Goal: Task Accomplishment & Management: Use online tool/utility

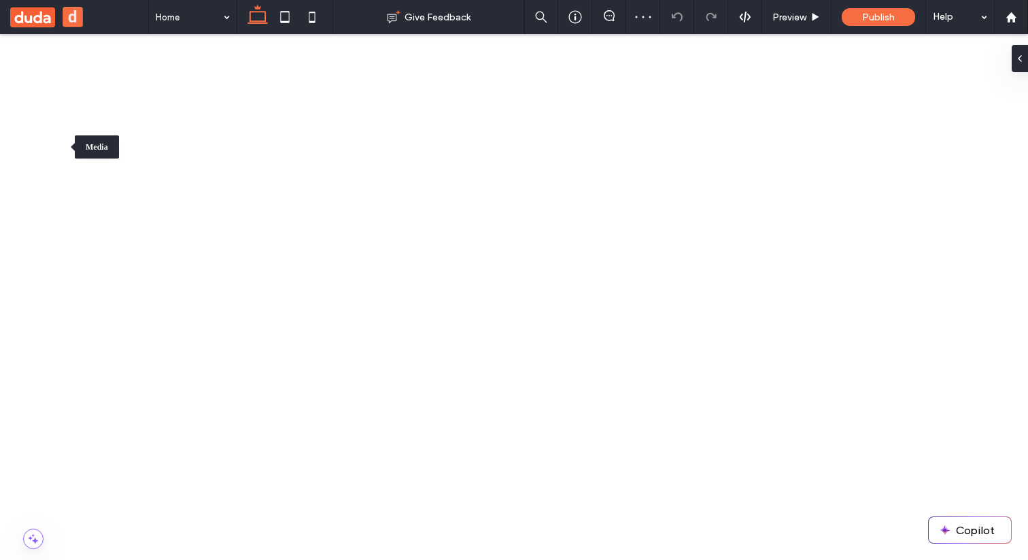
drag, startPoint x: 75, startPoint y: 173, endPoint x: 297, endPoint y: 440, distance: 347.3
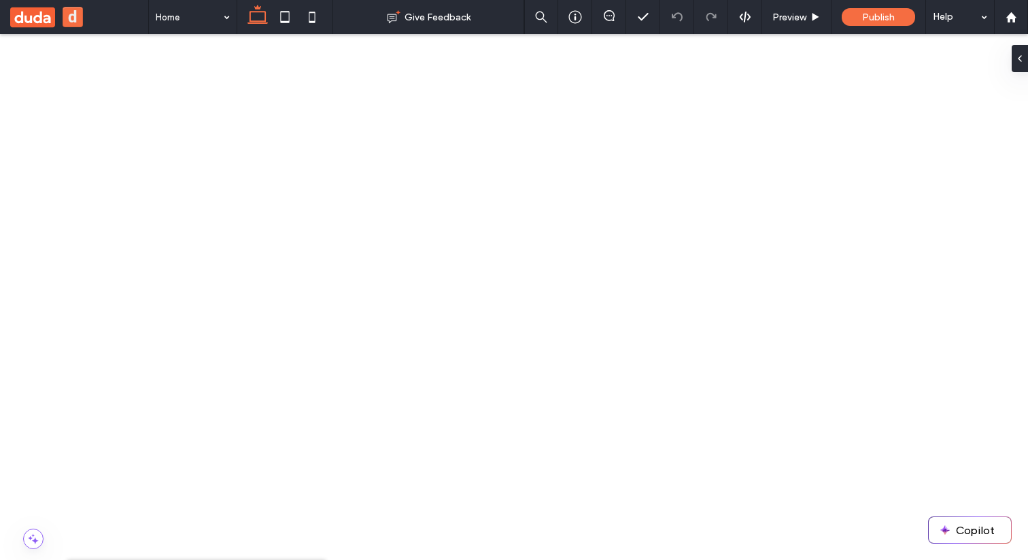
drag, startPoint x: 74, startPoint y: 175, endPoint x: 122, endPoint y: 497, distance: 325.3
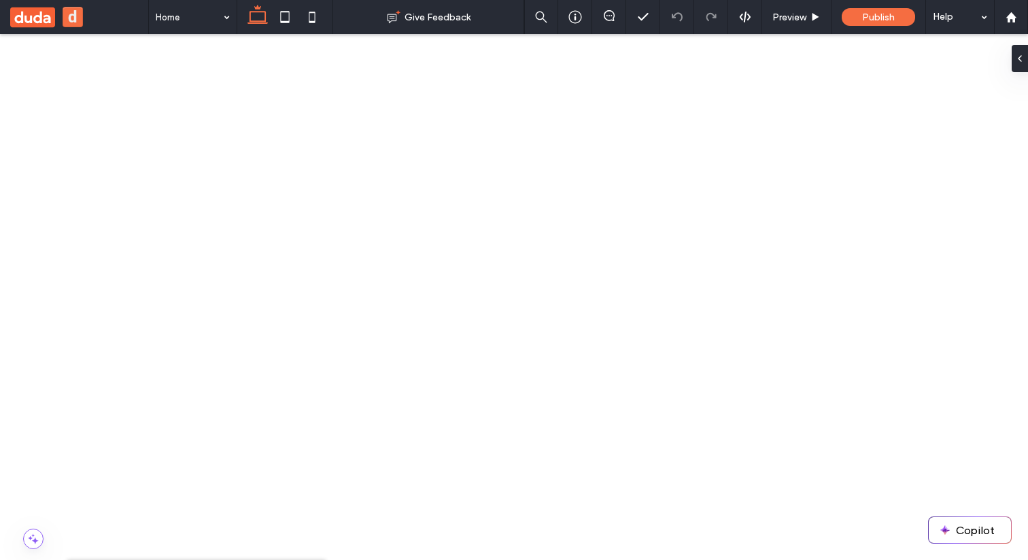
scroll to position [0, 0]
drag, startPoint x: 75, startPoint y: 173, endPoint x: 101, endPoint y: 542, distance: 370.3
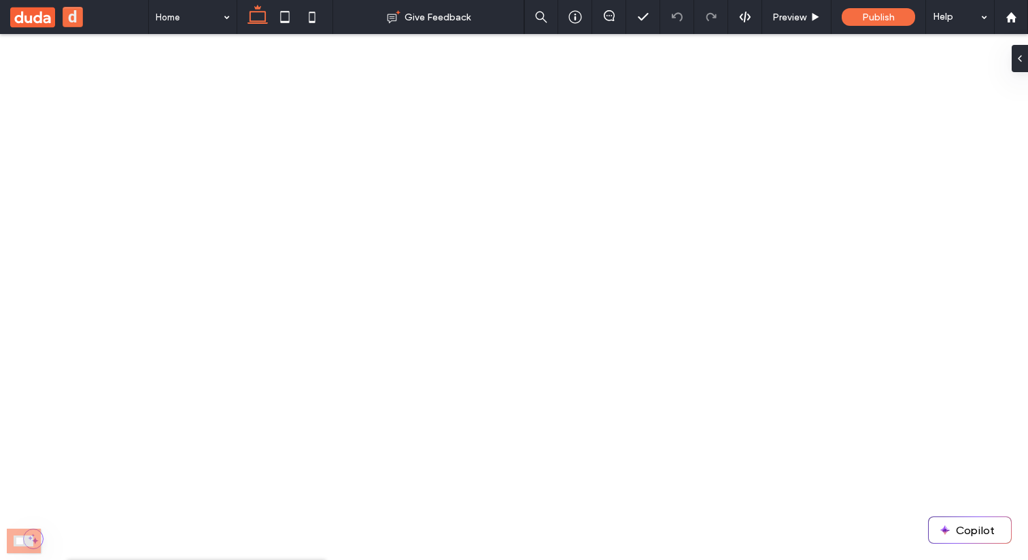
drag, startPoint x: 74, startPoint y: 176, endPoint x: 135, endPoint y: 288, distance: 127.5
drag, startPoint x: 80, startPoint y: 186, endPoint x: 111, endPoint y: 309, distance: 126.9
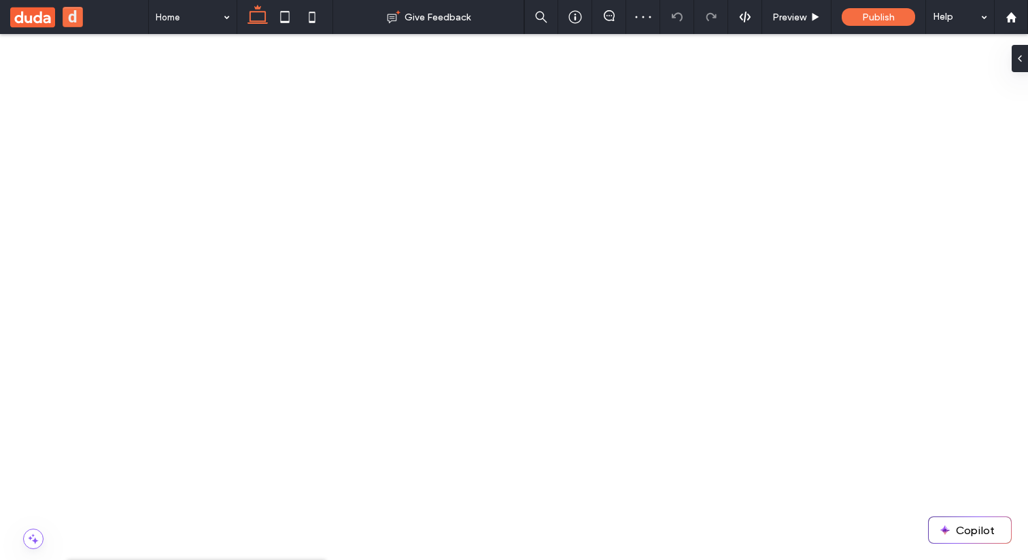
scroll to position [223, 0]
drag, startPoint x: 93, startPoint y: 175, endPoint x: 122, endPoint y: 512, distance: 338.6
drag, startPoint x: 80, startPoint y: 202, endPoint x: 125, endPoint y: 527, distance: 328.3
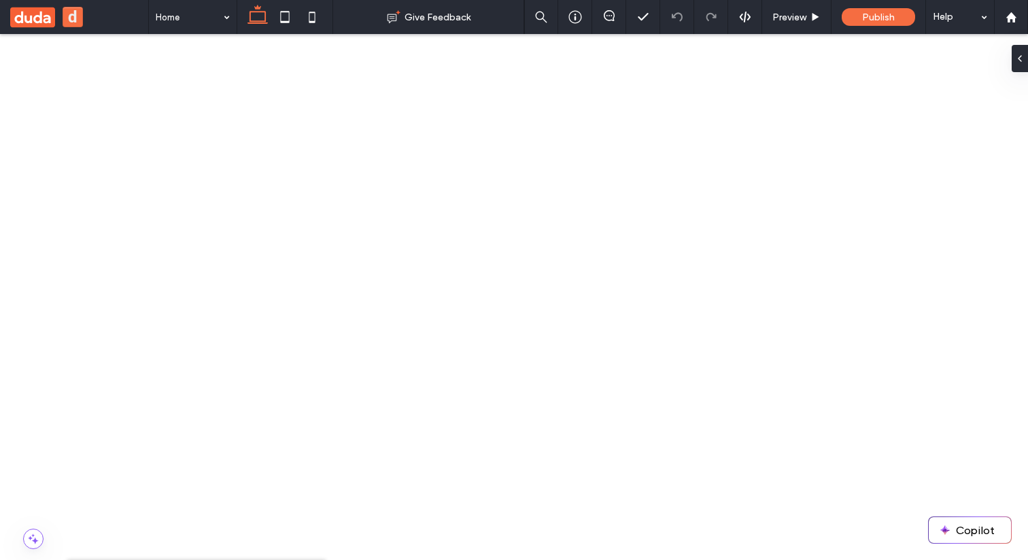
drag, startPoint x: 76, startPoint y: 180, endPoint x: 127, endPoint y: 495, distance: 318.3
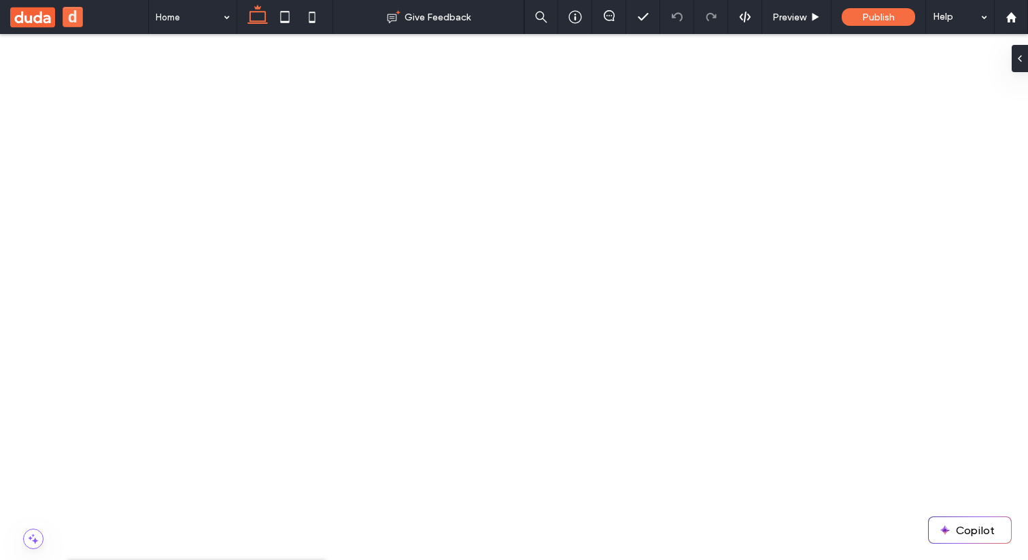
drag, startPoint x: 76, startPoint y: 180, endPoint x: 149, endPoint y: 280, distance: 123.7
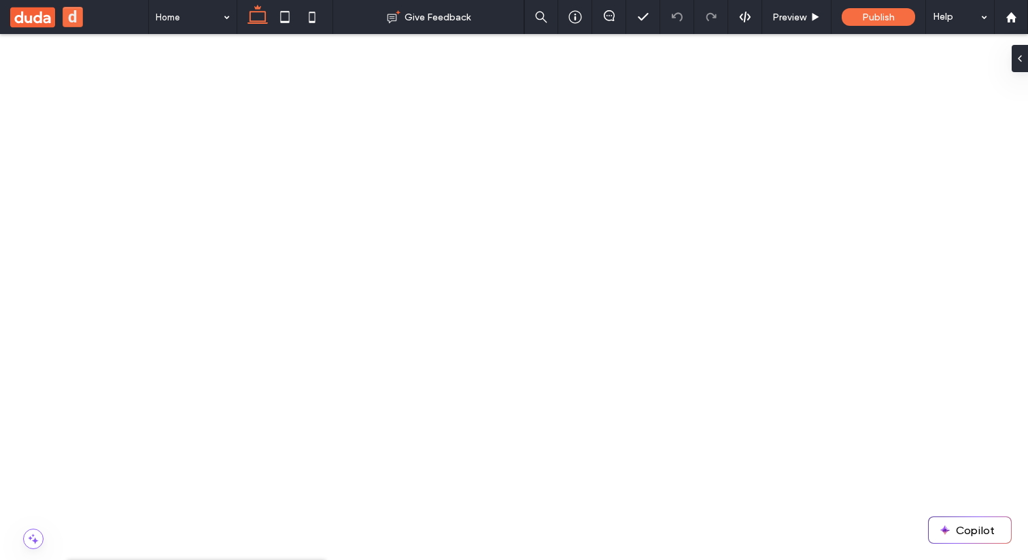
drag, startPoint x: 83, startPoint y: 188, endPoint x: 129, endPoint y: 193, distance: 45.9
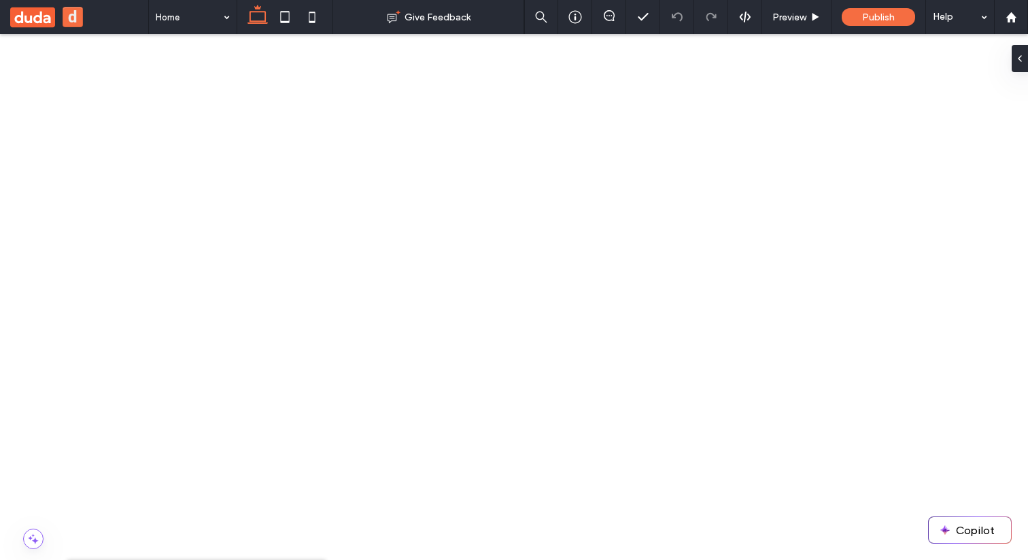
drag, startPoint x: 93, startPoint y: 231, endPoint x: 149, endPoint y: 302, distance: 90.1
drag, startPoint x: 82, startPoint y: 170, endPoint x: 163, endPoint y: 475, distance: 315.3
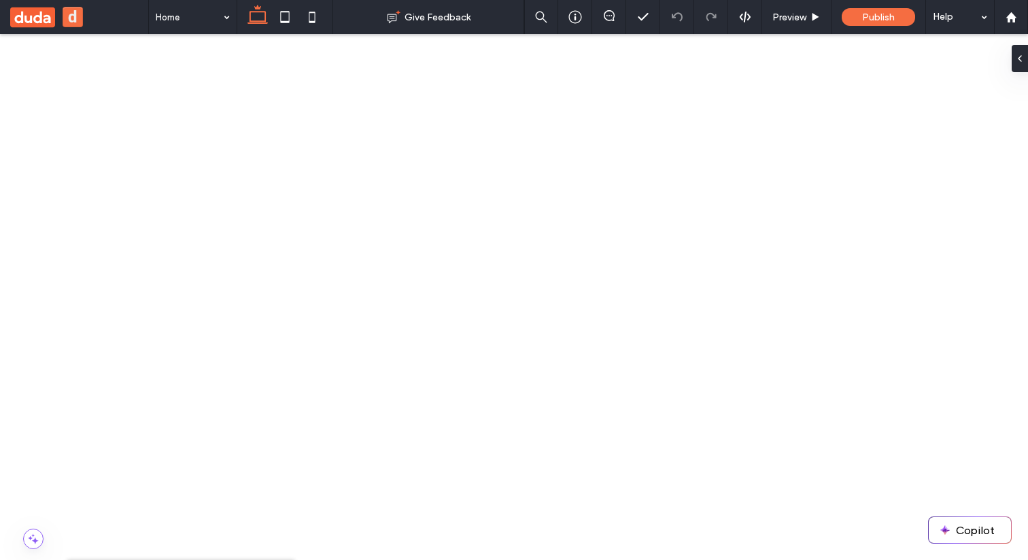
drag, startPoint x: 80, startPoint y: 188, endPoint x: 118, endPoint y: 535, distance: 348.9
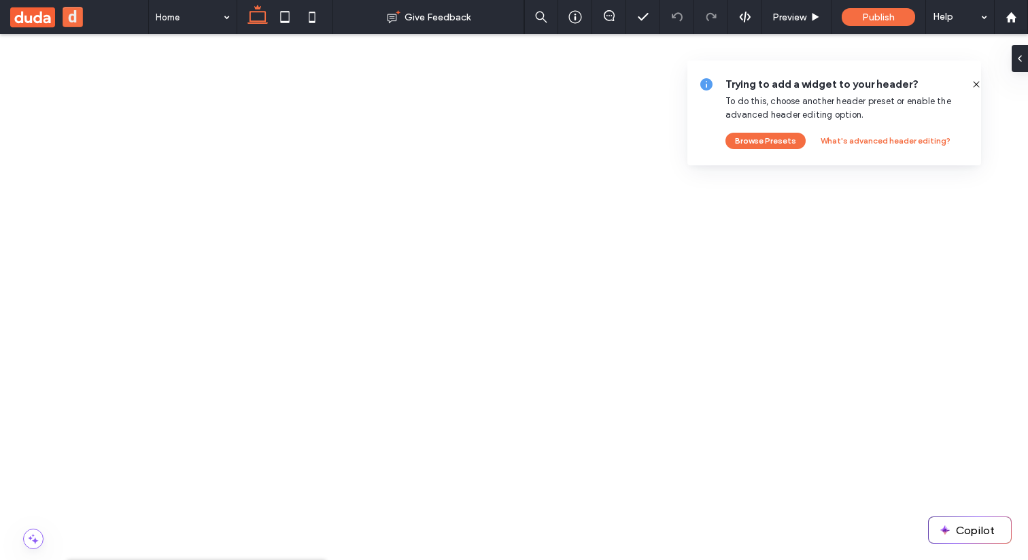
drag, startPoint x: 196, startPoint y: 207, endPoint x: 177, endPoint y: 229, distance: 28.9
drag, startPoint x: 73, startPoint y: 171, endPoint x: 153, endPoint y: 537, distance: 373.8
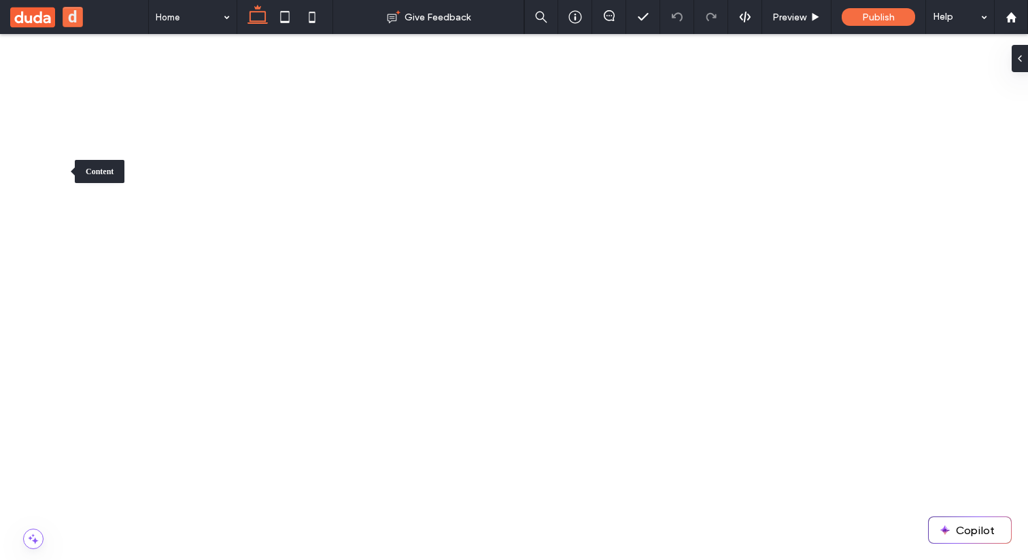
drag, startPoint x: 142, startPoint y: 230, endPoint x: 176, endPoint y: 292, distance: 71.2
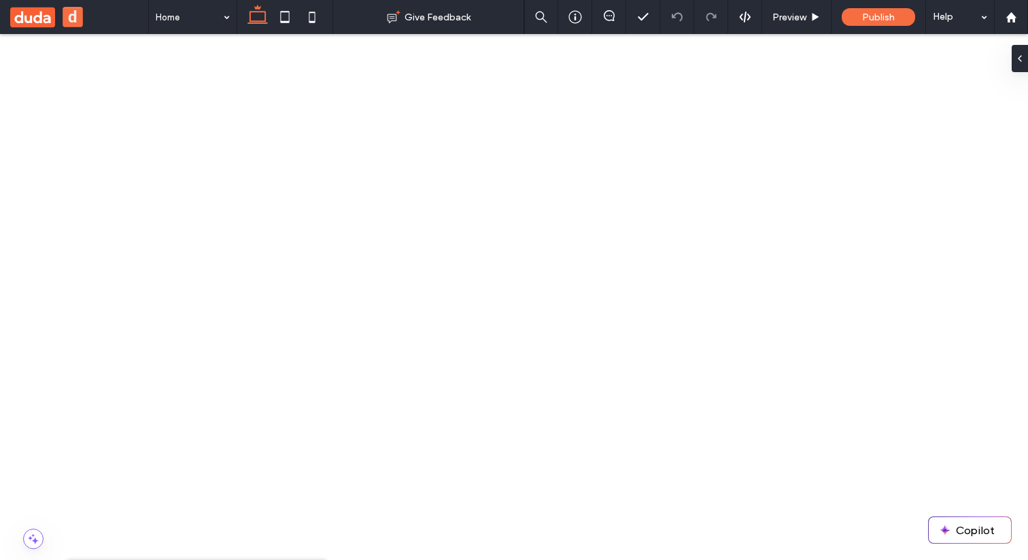
drag, startPoint x: 99, startPoint y: 200, endPoint x: 117, endPoint y: 228, distance: 33.4
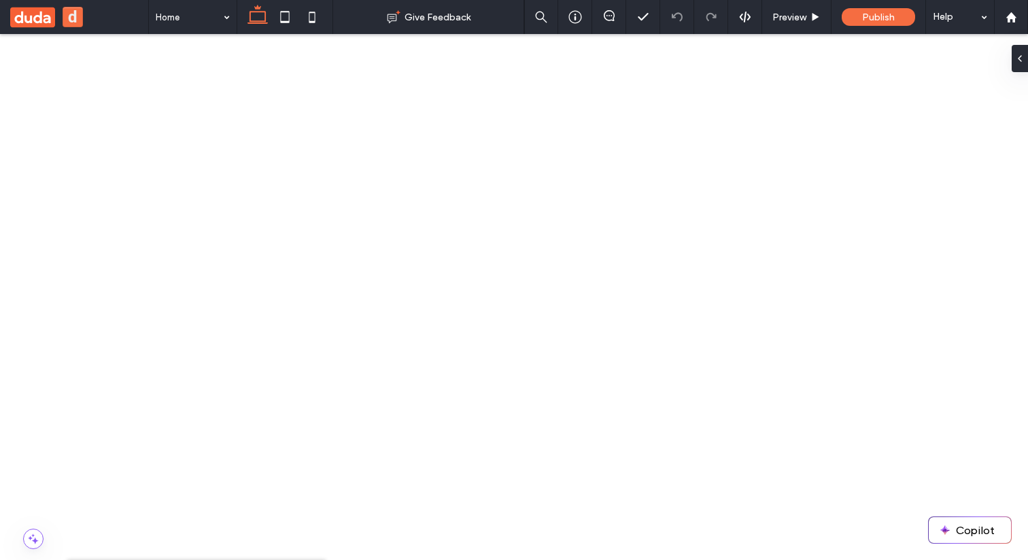
drag, startPoint x: 75, startPoint y: 181, endPoint x: 288, endPoint y: 285, distance: 237.6
drag, startPoint x: 70, startPoint y: 76, endPoint x: 112, endPoint y: 244, distance: 172.6
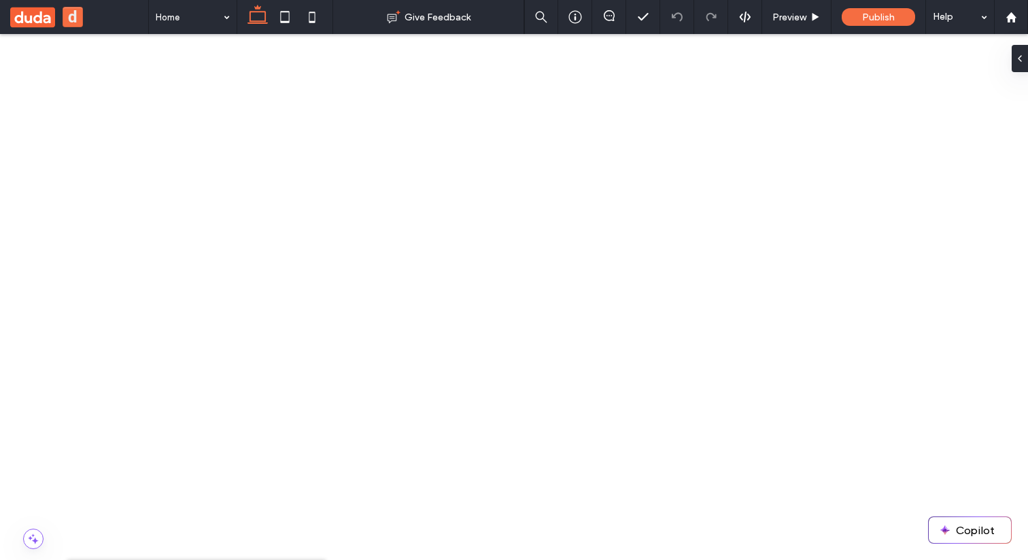
drag, startPoint x: 107, startPoint y: 174, endPoint x: 16, endPoint y: 163, distance: 91.9
drag, startPoint x: 74, startPoint y: 80, endPoint x: 137, endPoint y: 249, distance: 179.9
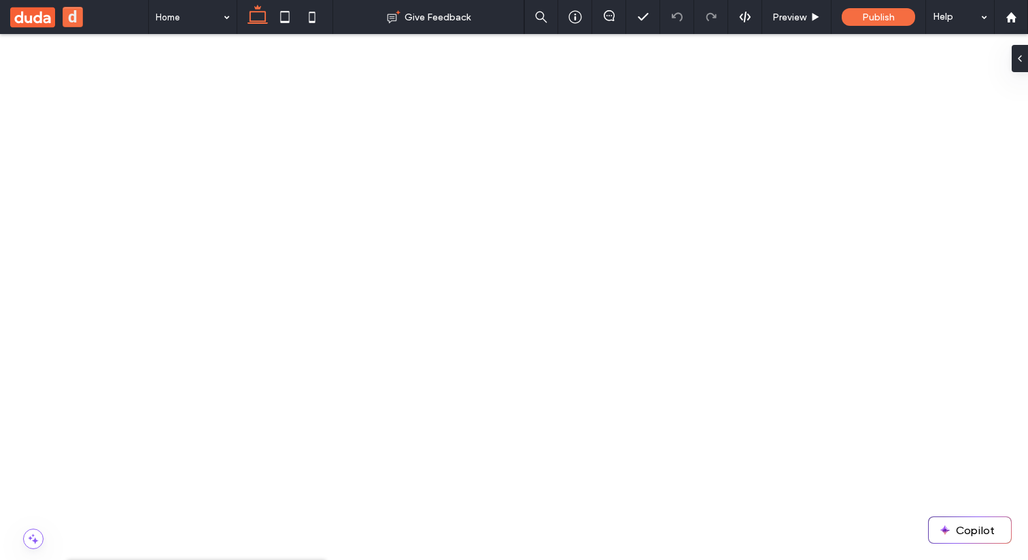
drag, startPoint x: 187, startPoint y: 251, endPoint x: 111, endPoint y: 92, distance: 176.5
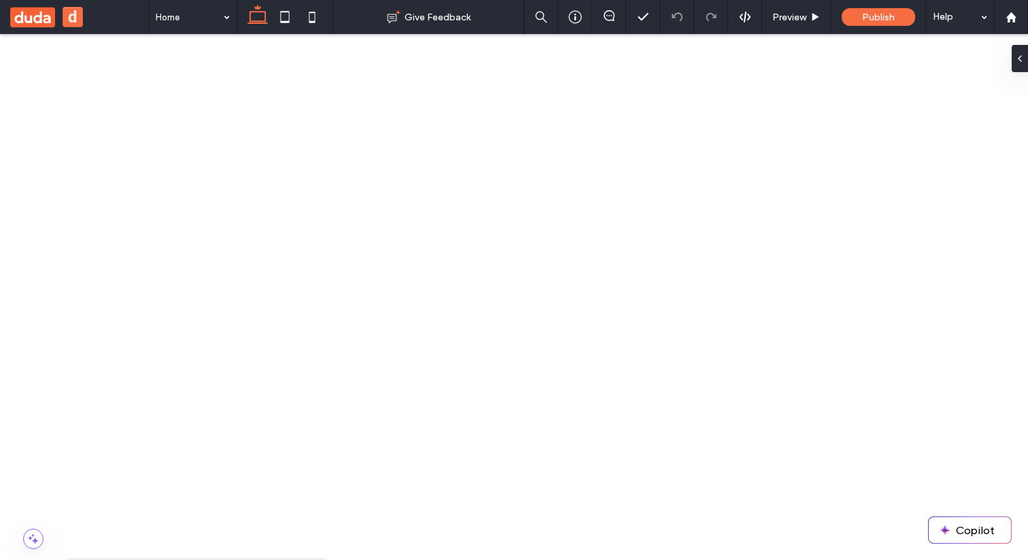
scroll to position [198, 0]
drag, startPoint x: 110, startPoint y: 93, endPoint x: 145, endPoint y: 524, distance: 432.0
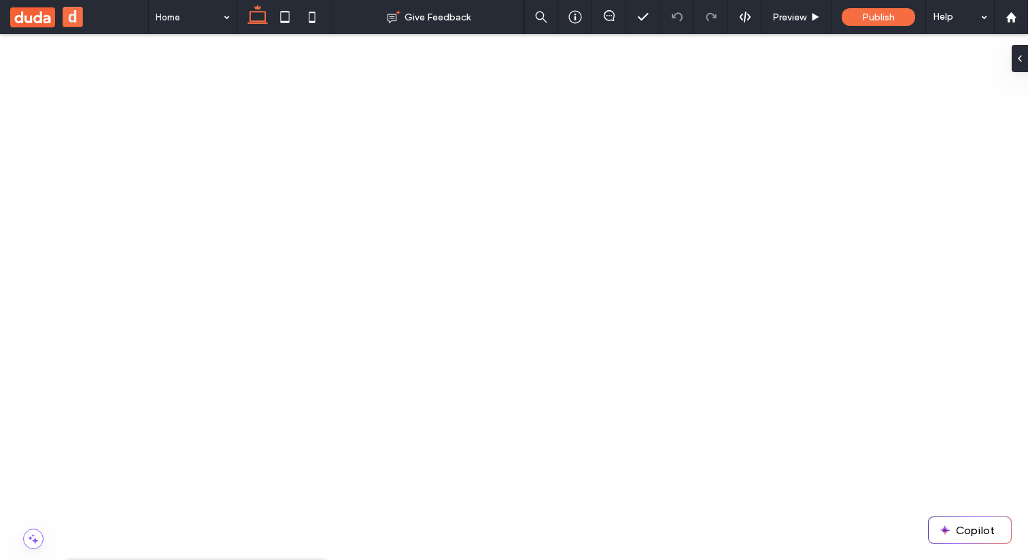
scroll to position [131, 0]
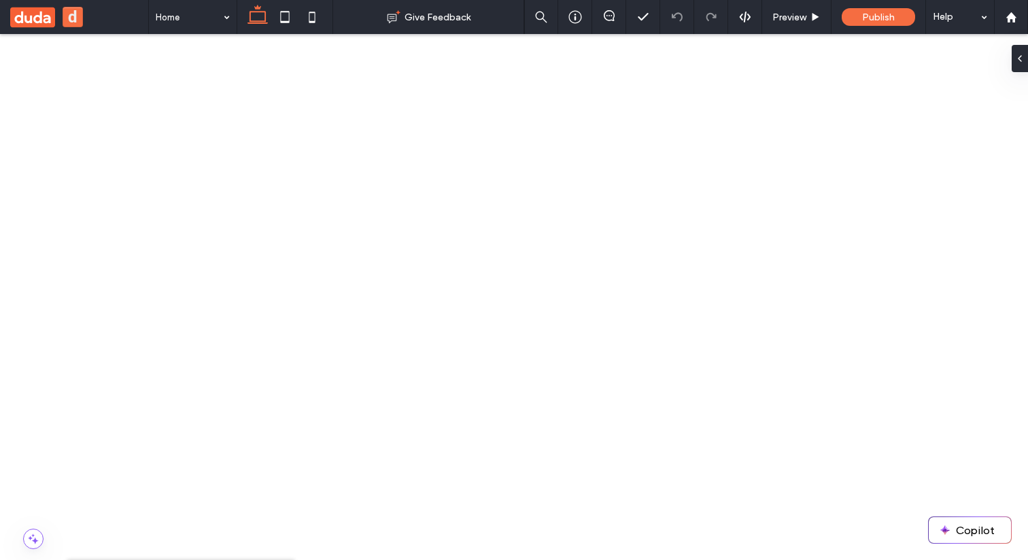
drag, startPoint x: 205, startPoint y: 266, endPoint x: 100, endPoint y: 98, distance: 198.3
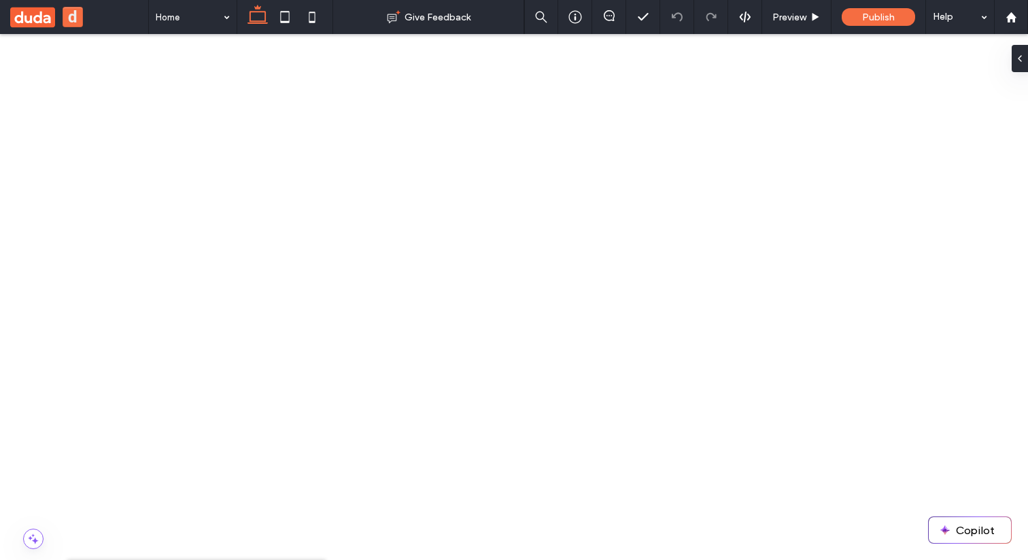
drag, startPoint x: 224, startPoint y: 214, endPoint x: 71, endPoint y: 109, distance: 185.8
drag, startPoint x: 144, startPoint y: 212, endPoint x: 102, endPoint y: 86, distance: 131.9
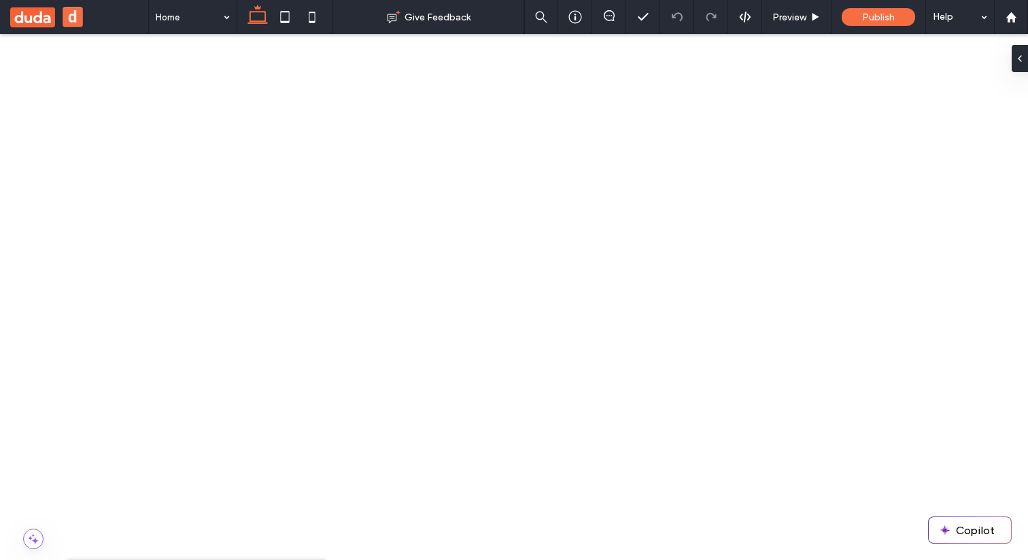
drag, startPoint x: 124, startPoint y: 271, endPoint x: 107, endPoint y: 97, distance: 175.7
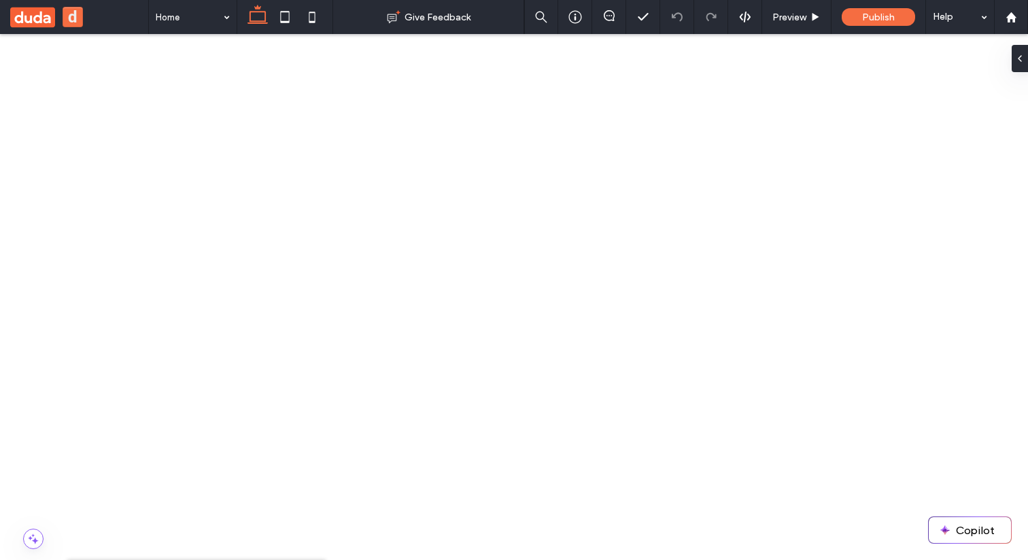
drag, startPoint x: 84, startPoint y: 411, endPoint x: 149, endPoint y: 547, distance: 150.6
drag, startPoint x: 95, startPoint y: 194, endPoint x: 163, endPoint y: 199, distance: 68.9
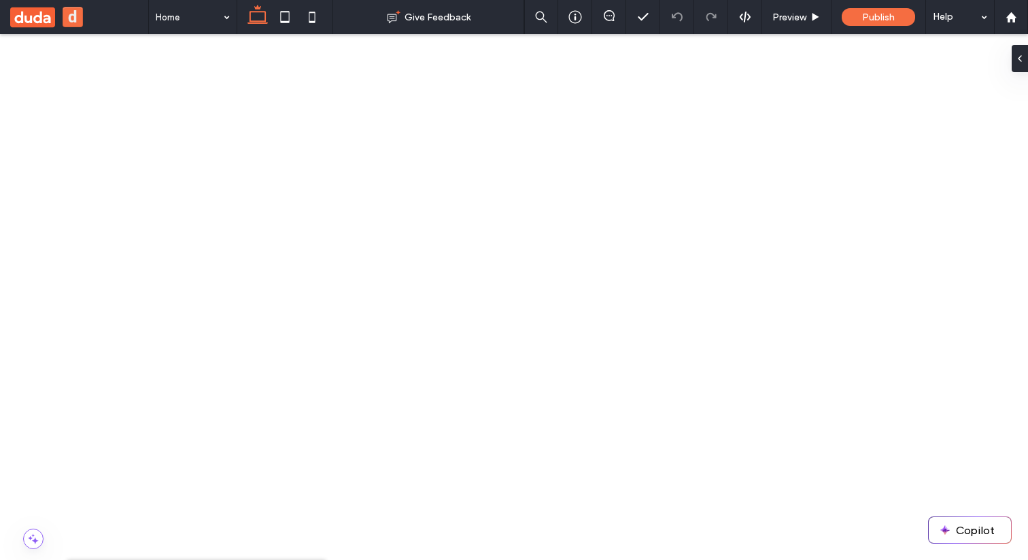
drag, startPoint x: 155, startPoint y: 276, endPoint x: 97, endPoint y: 104, distance: 181.8
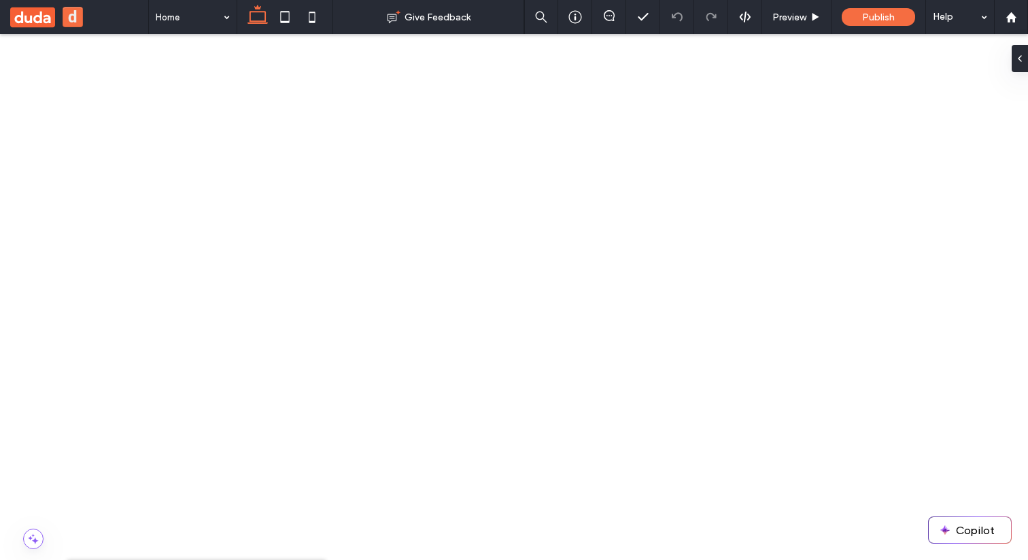
drag, startPoint x: 197, startPoint y: 240, endPoint x: 100, endPoint y: 87, distance: 181.3
drag, startPoint x: 0, startPoint y: 0, endPoint x: 114, endPoint y: 87, distance: 143.7
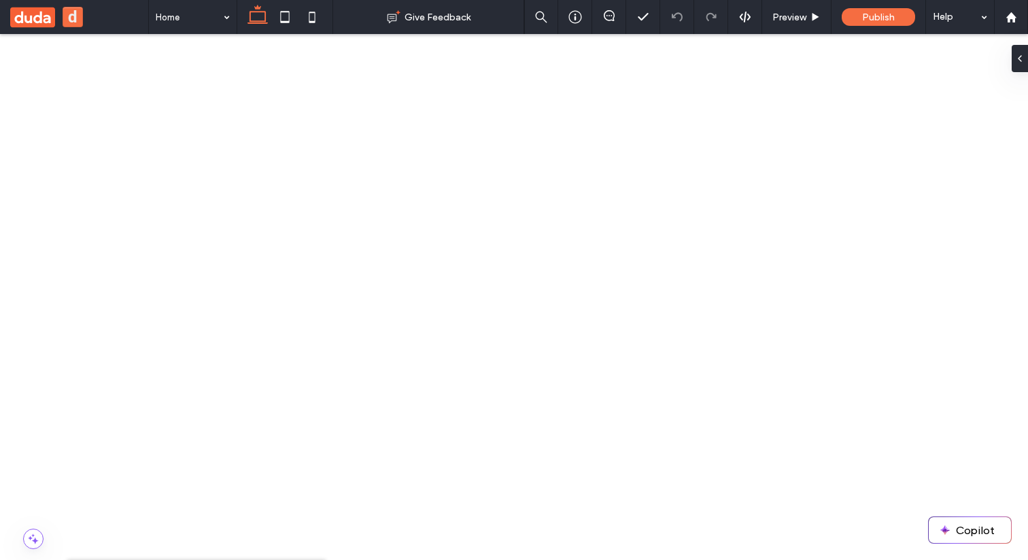
drag, startPoint x: 133, startPoint y: 170, endPoint x: 653, endPoint y: 444, distance: 588.1
